Goal: Task Accomplishment & Management: Use online tool/utility

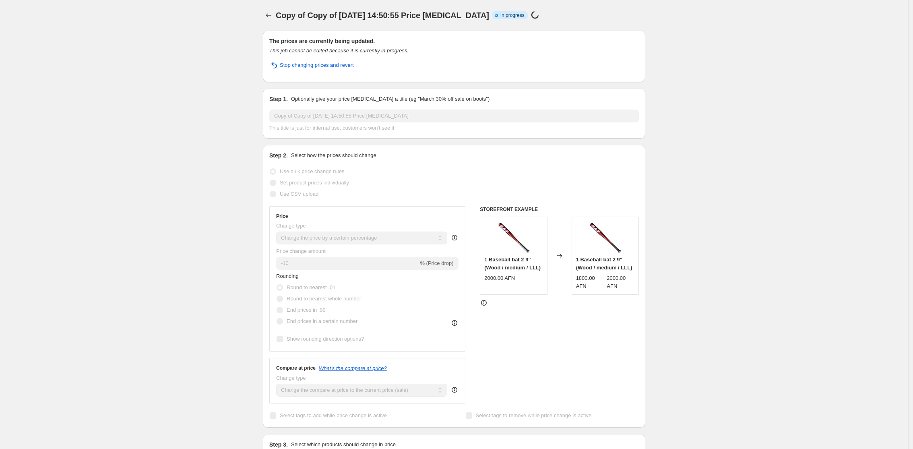
select select "percentage"
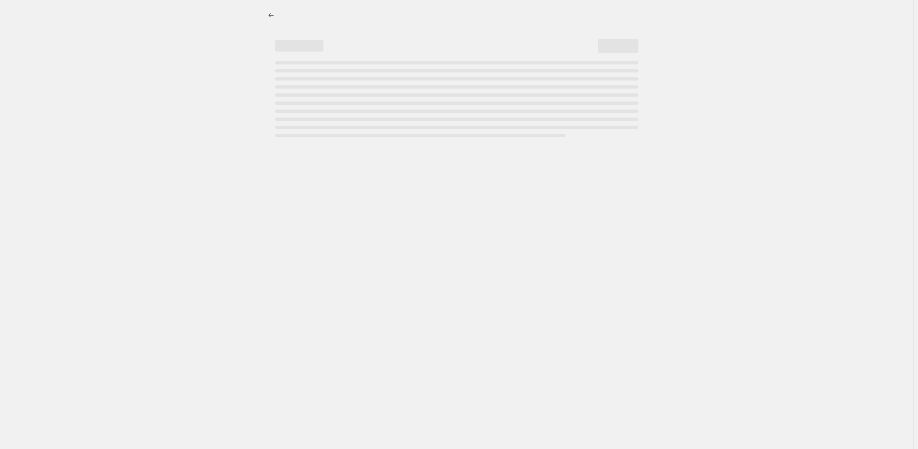
select select "percentage"
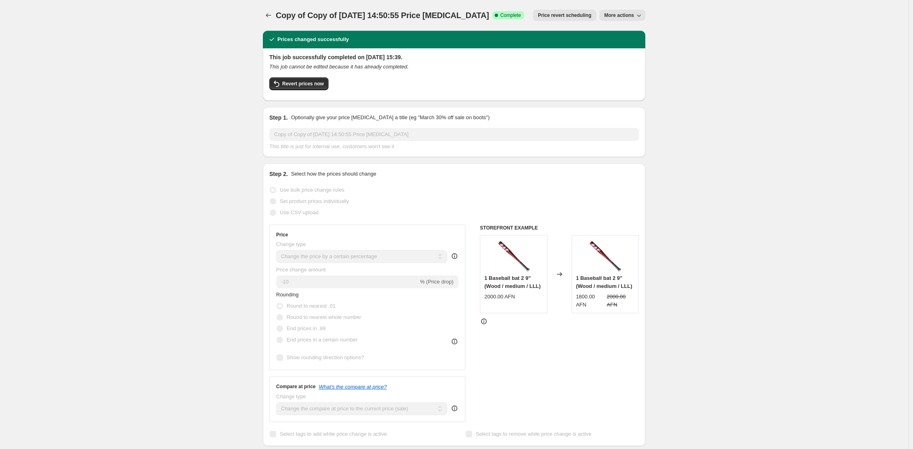
click at [627, 12] on span "More actions" at bounding box center [620, 15] width 30 height 6
click at [642, 45] on span "Export Recap CSV" at bounding box center [628, 46] width 44 height 6
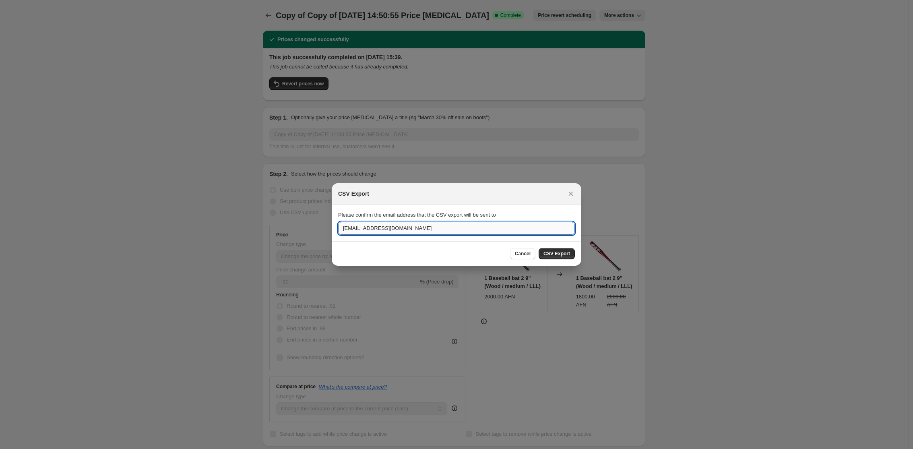
click at [352, 229] on input "services@fiftypoint6.com" at bounding box center [456, 228] width 237 height 13
click at [378, 229] on input "daniel@fiftypoint6.com" at bounding box center [456, 228] width 237 height 13
click at [441, 226] on input "daniel@506.com" at bounding box center [456, 228] width 237 height 13
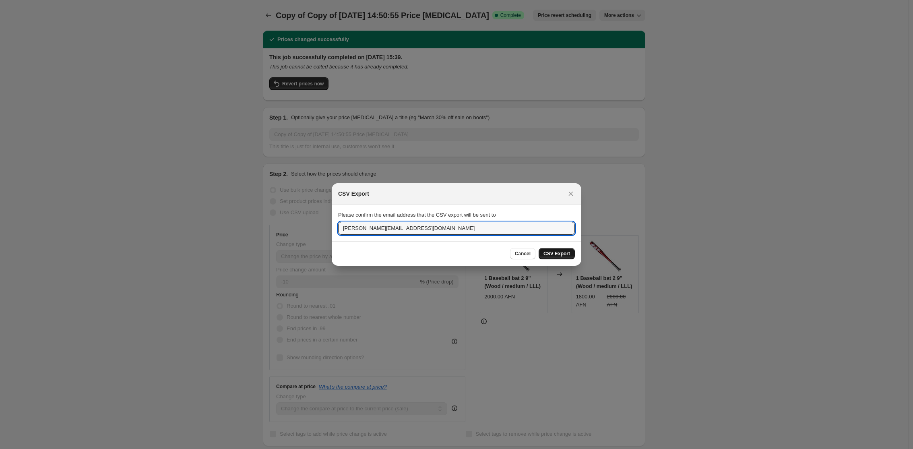
type input "daniel@506.io"
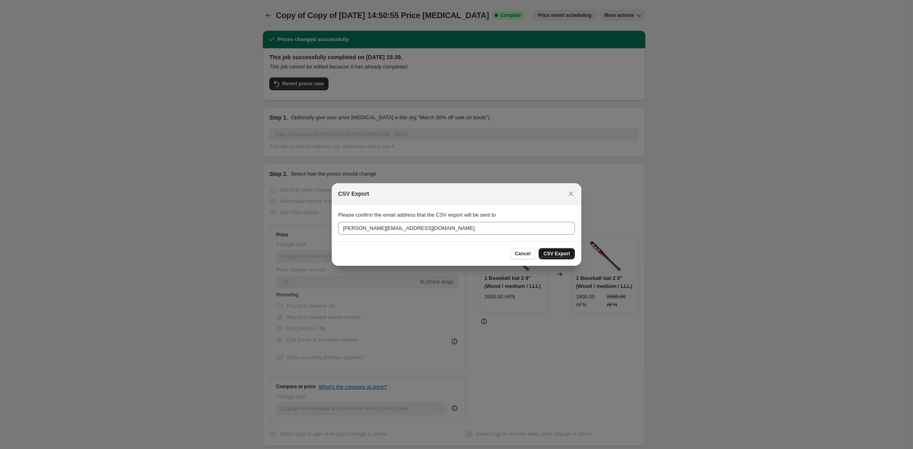
click at [557, 256] on span "CSV Export" at bounding box center [557, 254] width 27 height 6
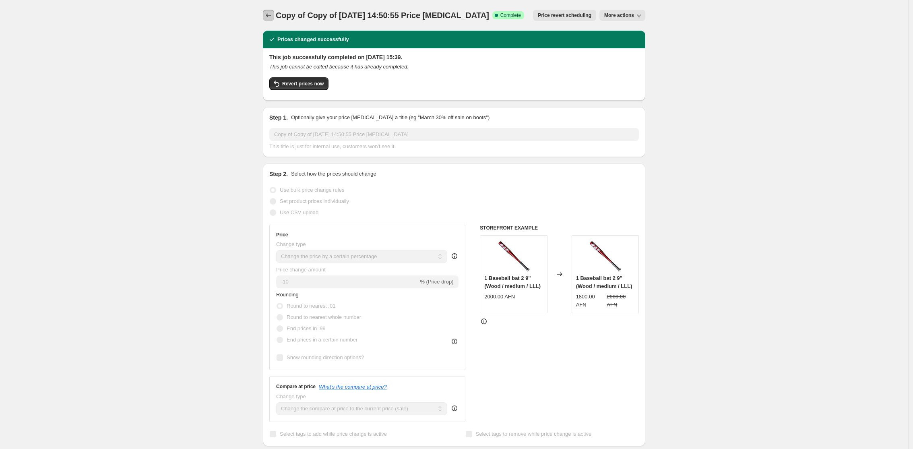
click at [271, 18] on icon "Price change jobs" at bounding box center [269, 15] width 8 height 8
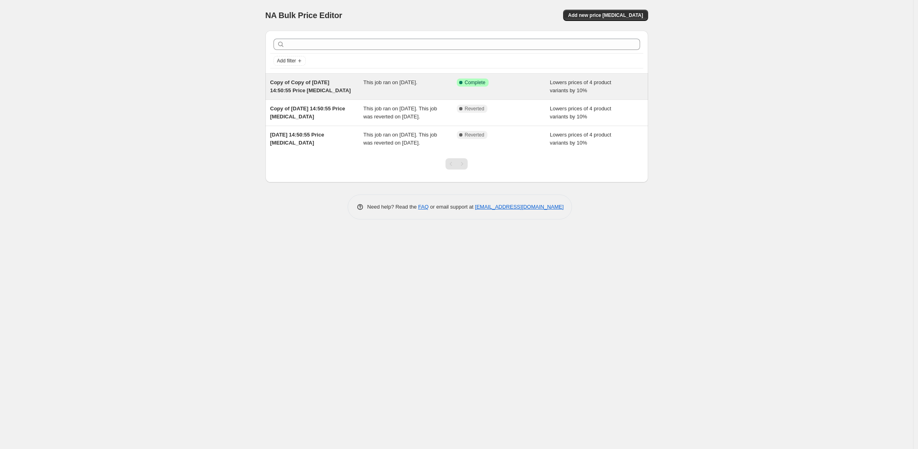
click at [344, 93] on div "Copy of Copy of [DATE] 14:50:55 Price [MEDICAL_DATA]" at bounding box center [316, 87] width 93 height 16
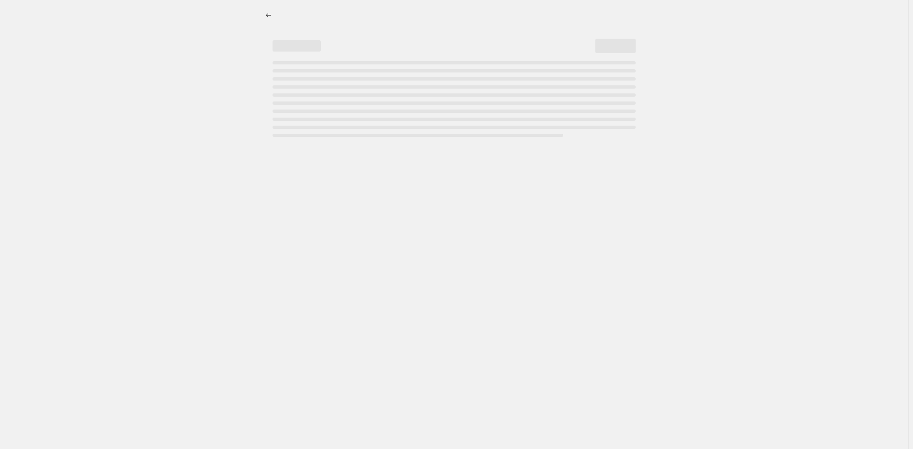
select select "percentage"
